Goal: Task Accomplishment & Management: Manage account settings

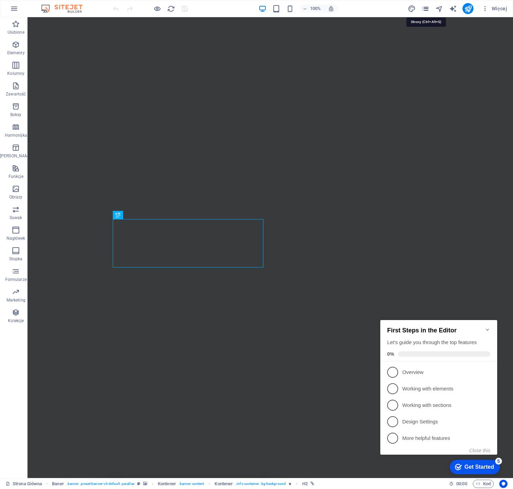
click at [425, 9] on icon "pages" at bounding box center [425, 9] width 8 height 8
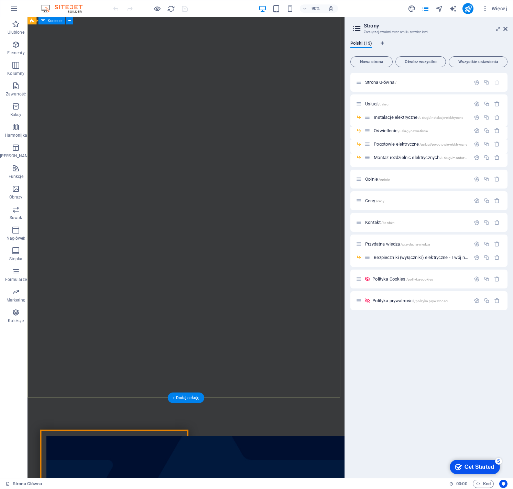
scroll to position [25, 0]
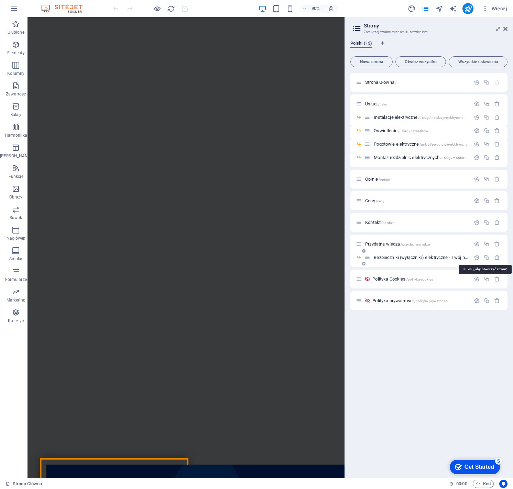
click at [424, 257] on span "Bezpieczniki (wyłączniki) elektryczne - Twój niewidzialny strażnik /bezpiecznik…" at bounding box center [488, 257] width 228 height 5
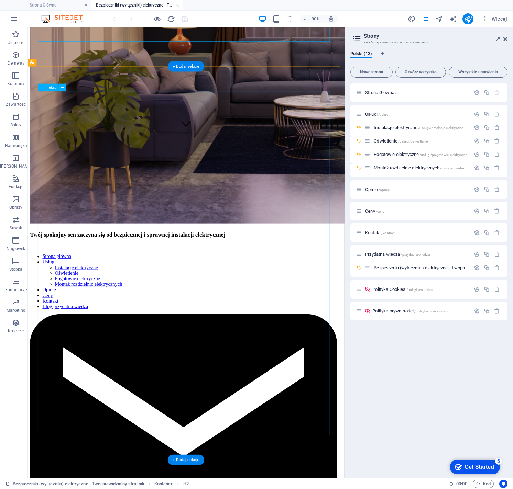
scroll to position [402, 0]
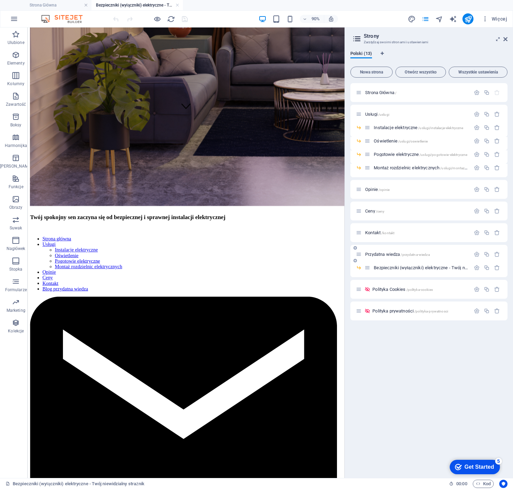
click at [405, 253] on span "/przydatna-wiedza" at bounding box center [414, 255] width 29 height 4
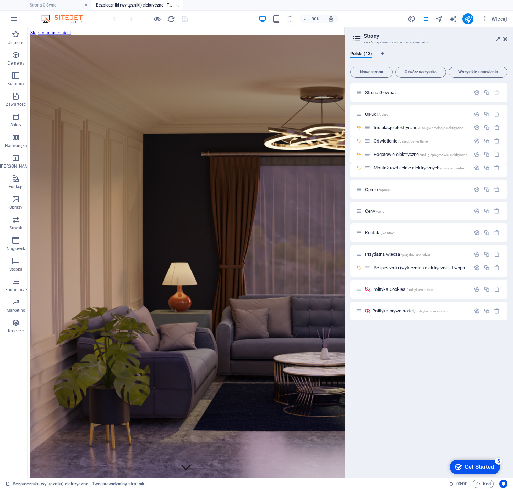
scroll to position [25, 0]
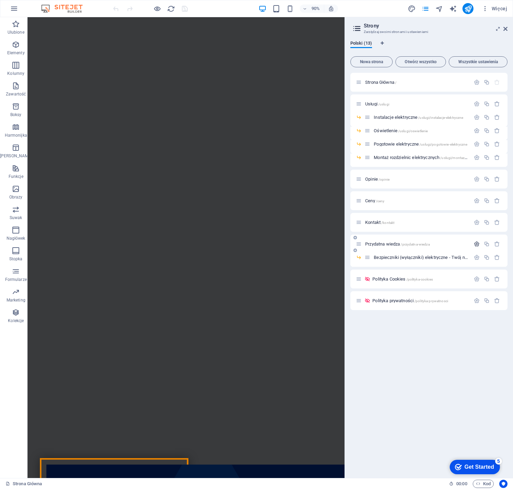
click at [473, 245] on button "button" at bounding box center [476, 244] width 10 height 6
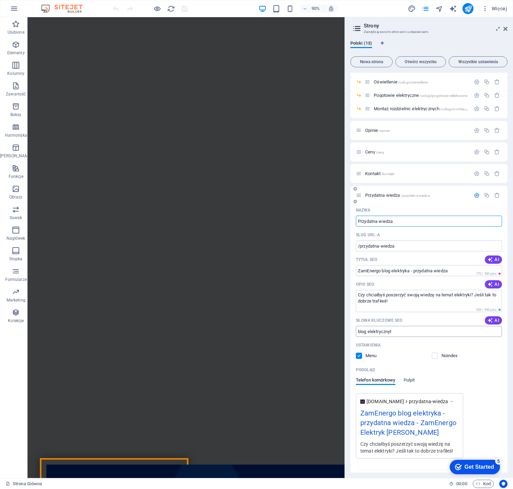
scroll to position [53, 0]
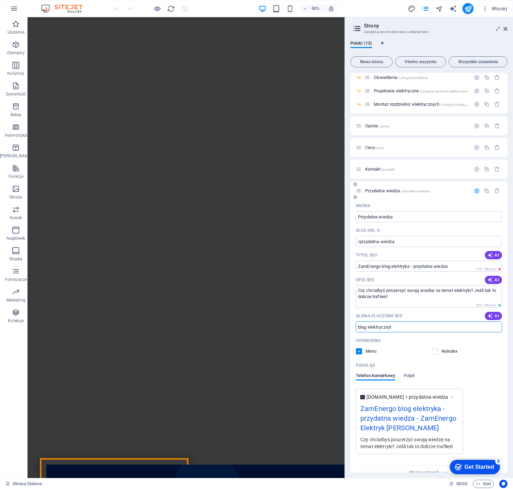
click at [412, 328] on input "blog elektrycznyt" at bounding box center [429, 327] width 146 height 11
type input "blog elektryczny"
click at [479, 370] on div "Podgląd" at bounding box center [429, 365] width 146 height 11
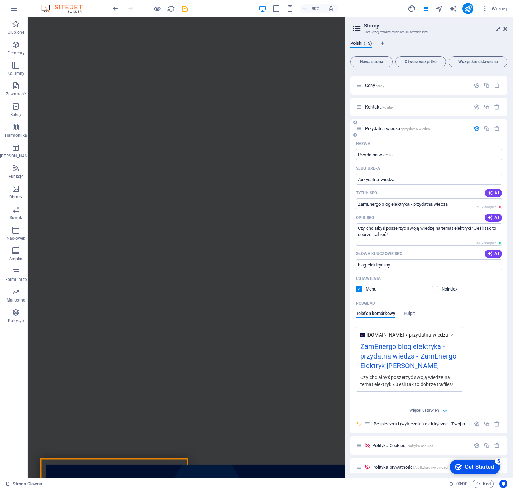
scroll to position [122, 0]
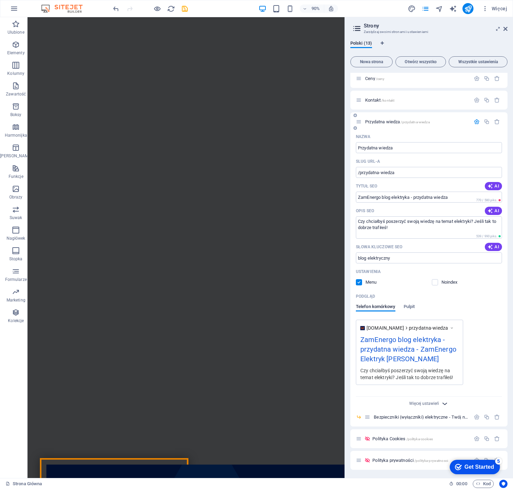
click at [441, 404] on icon "button" at bounding box center [445, 404] width 8 height 8
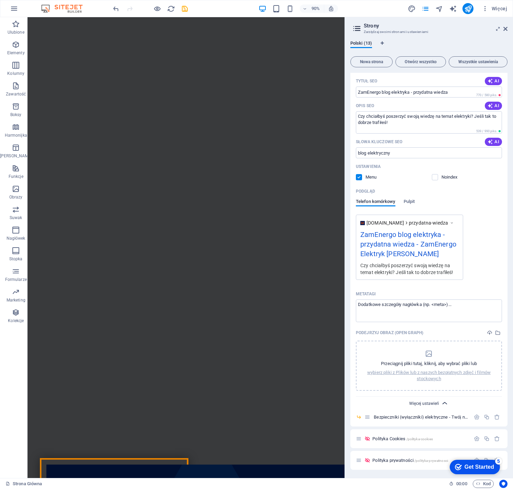
click at [437, 404] on span "Więcej ustawień" at bounding box center [424, 403] width 30 height 5
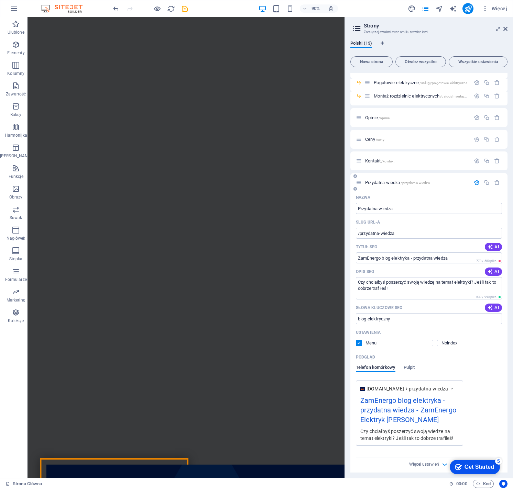
scroll to position [0, 0]
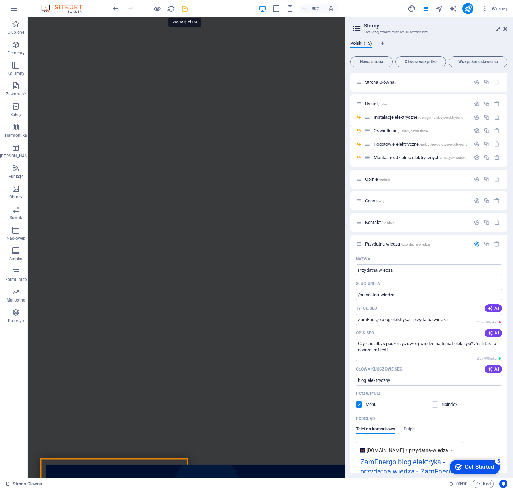
click at [185, 10] on icon "save" at bounding box center [185, 9] width 8 height 8
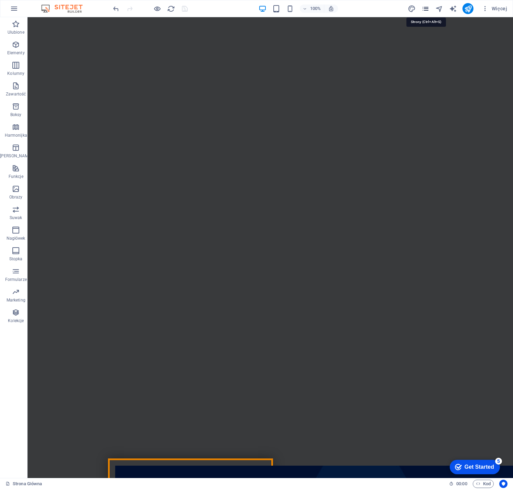
click at [425, 11] on icon "pages" at bounding box center [425, 9] width 8 height 8
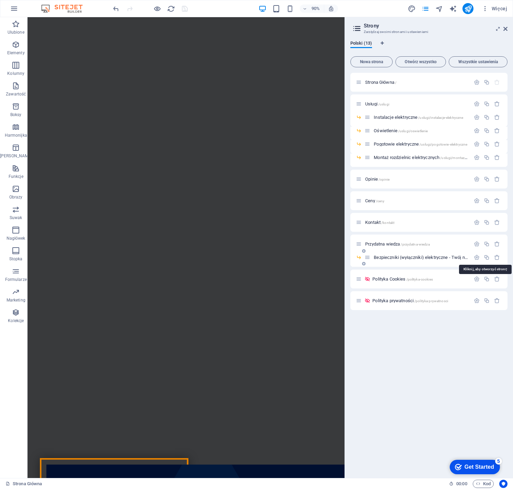
click at [441, 258] on span "Bezpieczniki (wyłączniki) elektryczne - Twój niewidzialny strażnik /bezpiecznik…" at bounding box center [488, 257] width 228 height 5
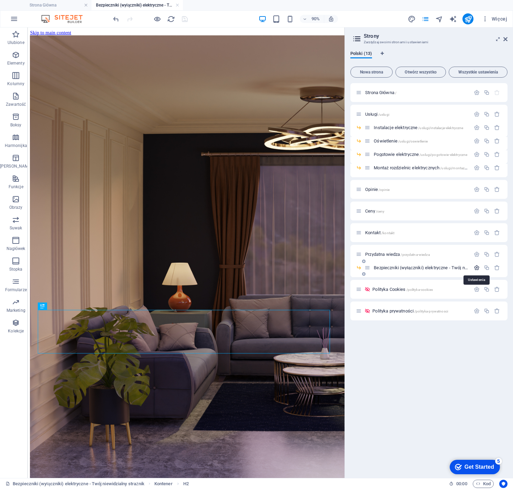
click at [474, 268] on icon "button" at bounding box center [477, 268] width 6 height 6
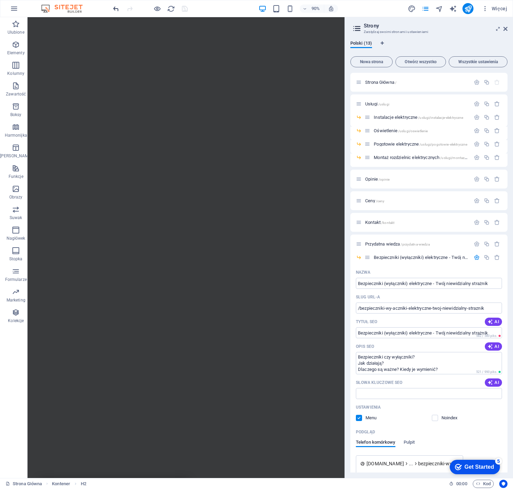
scroll to position [25, 0]
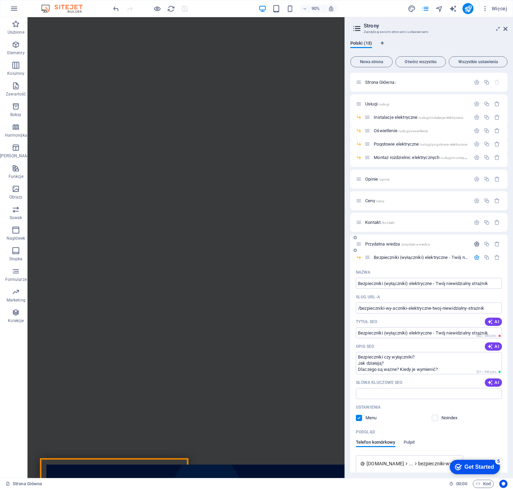
click at [474, 245] on icon "button" at bounding box center [477, 244] width 6 height 6
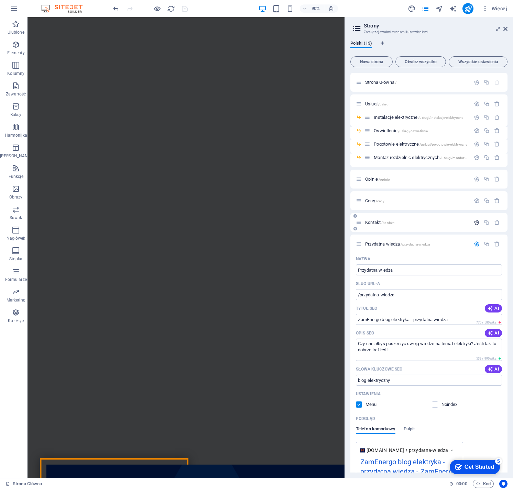
click at [477, 223] on icon "button" at bounding box center [477, 223] width 6 height 6
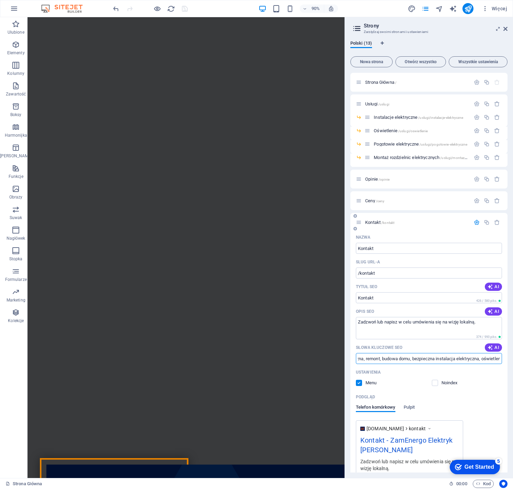
scroll to position [0, 710]
drag, startPoint x: 458, startPoint y: 359, endPoint x: 505, endPoint y: 359, distance: 46.7
click at [505, 359] on div "Nazwa Kontakt ​ Slug URL-a /kontakt ​ Tytuł SEO AI Kontakt ​ 426 / 580 piks. Op…" at bounding box center [428, 368] width 157 height 272
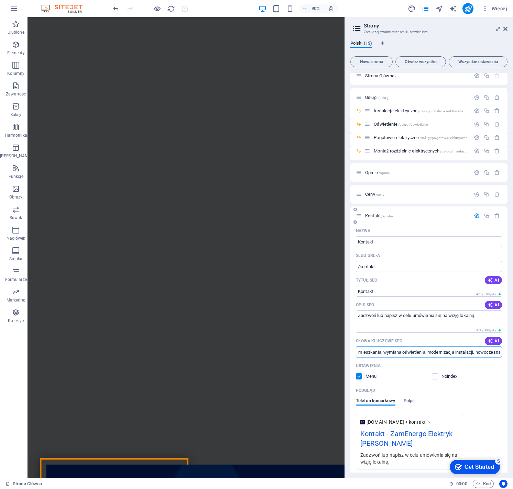
scroll to position [0, 0]
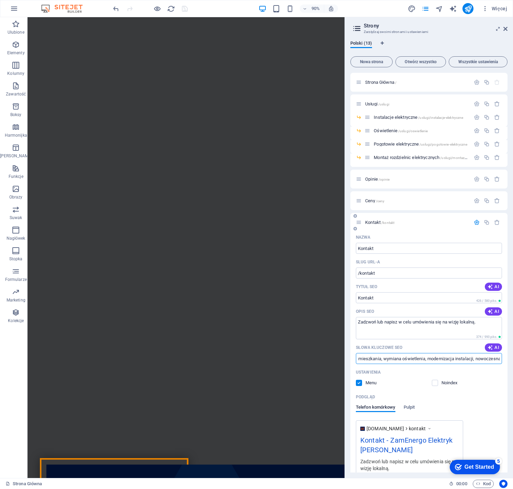
click at [475, 222] on icon "button" at bounding box center [477, 223] width 6 height 6
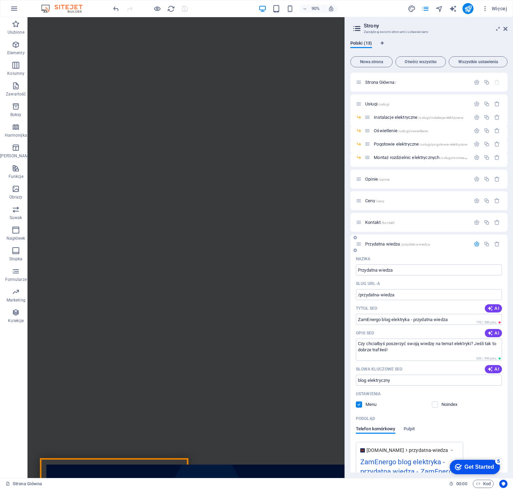
click at [474, 243] on icon "button" at bounding box center [477, 244] width 6 height 6
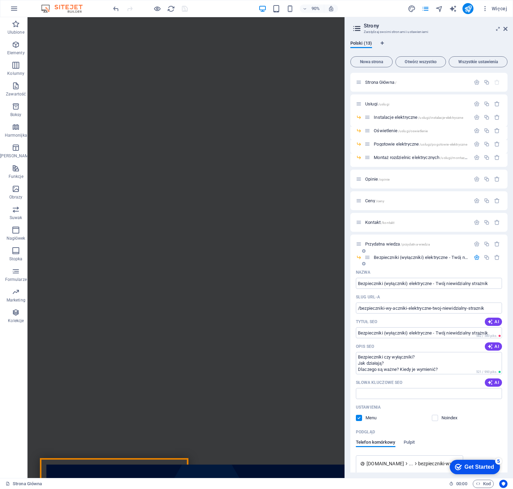
click at [477, 257] on icon "button" at bounding box center [477, 258] width 6 height 6
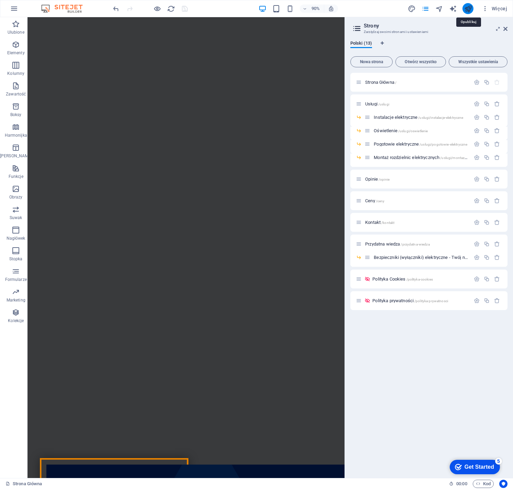
click at [467, 10] on icon "publish" at bounding box center [468, 9] width 8 height 8
